Goal: Task Accomplishment & Management: Use online tool/utility

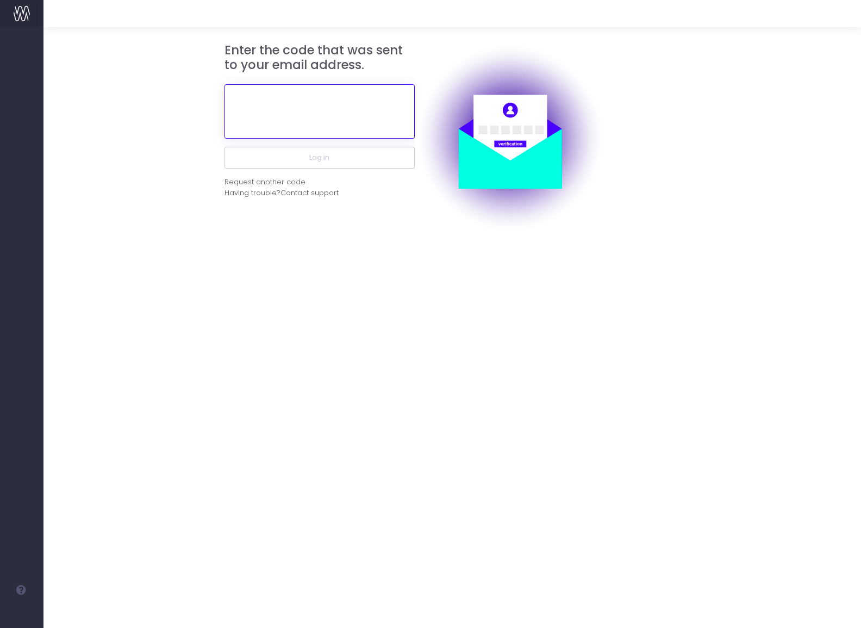
click at [339, 118] on input "text" at bounding box center [320, 111] width 190 height 54
paste input "522803"
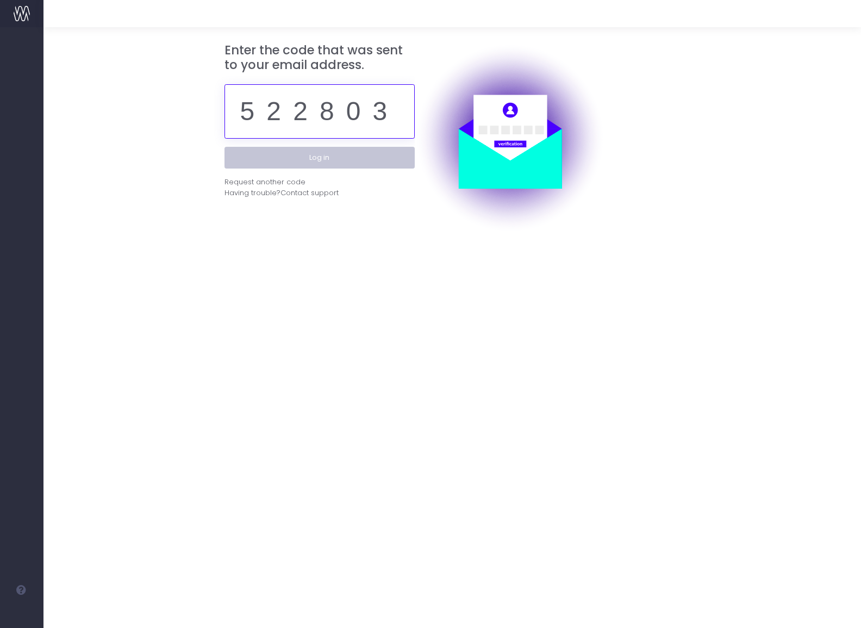
type input "522803"
click at [334, 160] on button "Log in" at bounding box center [320, 158] width 190 height 22
